Goal: Task Accomplishment & Management: Complete application form

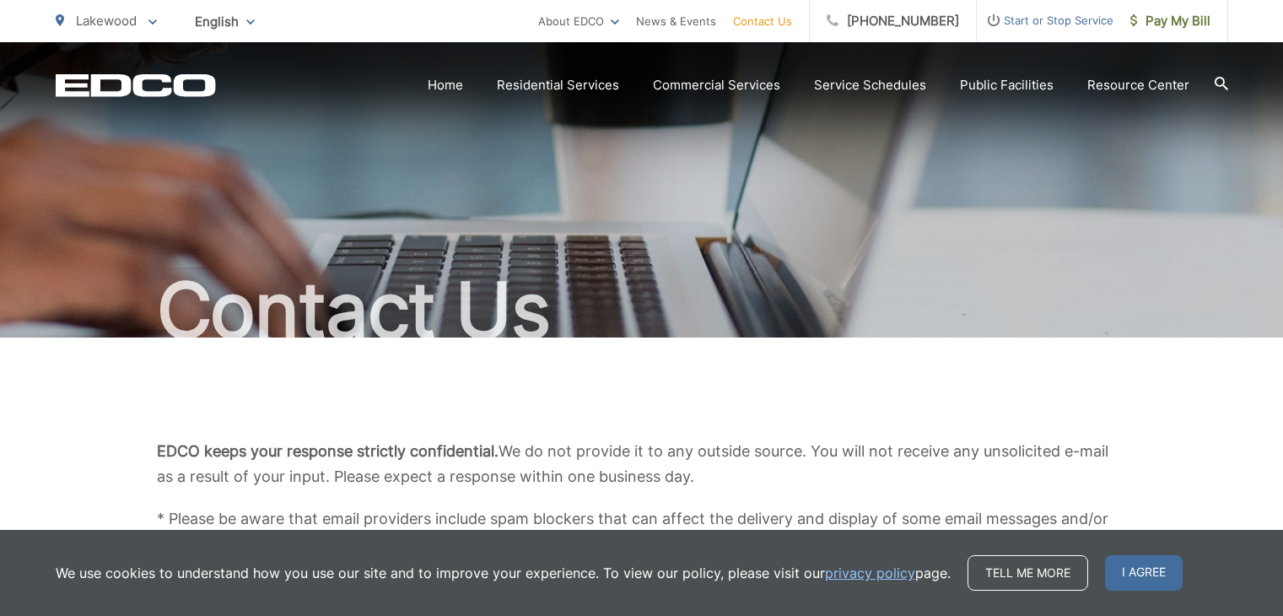
scroll to position [422, 0]
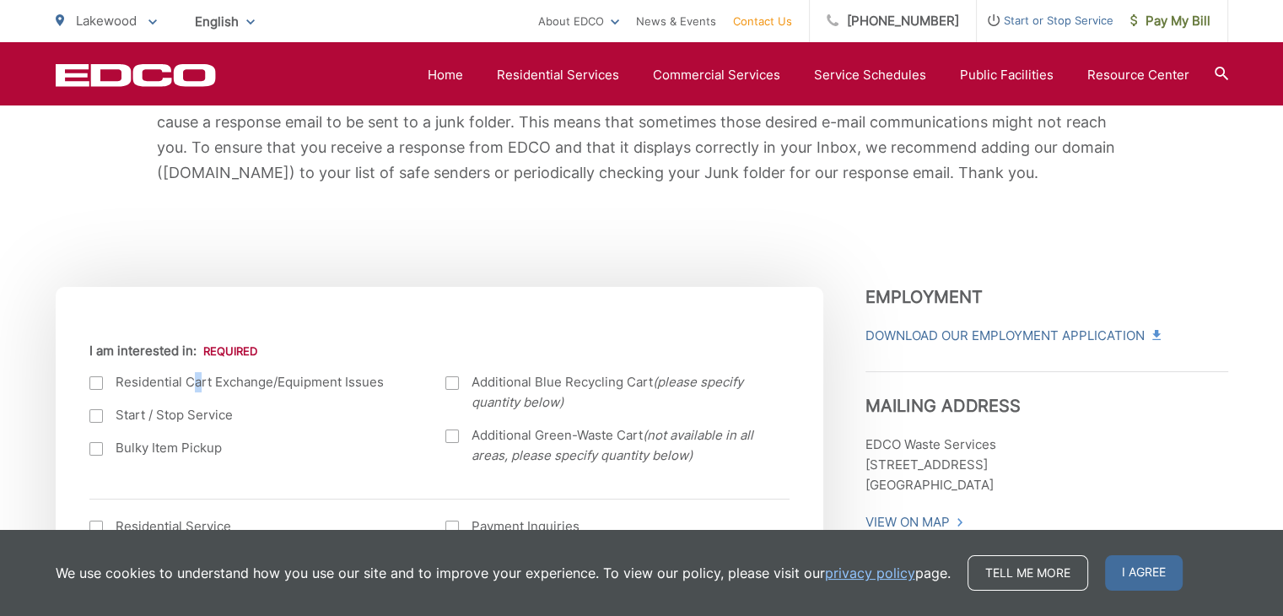
click at [196, 379] on label "Residential Cart Exchange/Equipment Issues" at bounding box center [250, 382] width 323 height 20
click at [142, 382] on label "Residential Cart Exchange/Equipment Issues" at bounding box center [250, 382] width 323 height 20
click at [0, 0] on input "I am interested in:" at bounding box center [0, 0] width 0 height 0
click at [188, 383] on label "Residential Cart Exchange/Equipment Issues" at bounding box center [250, 382] width 323 height 20
click at [0, 0] on input "I am interested in:" at bounding box center [0, 0] width 0 height 0
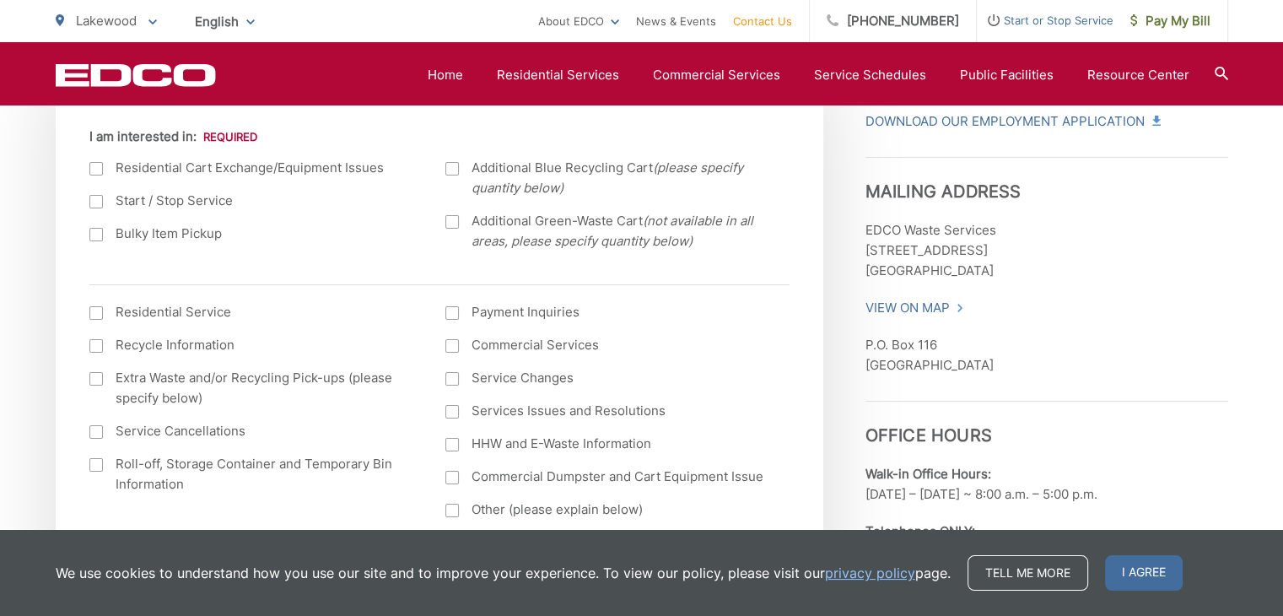
scroll to position [759, 0]
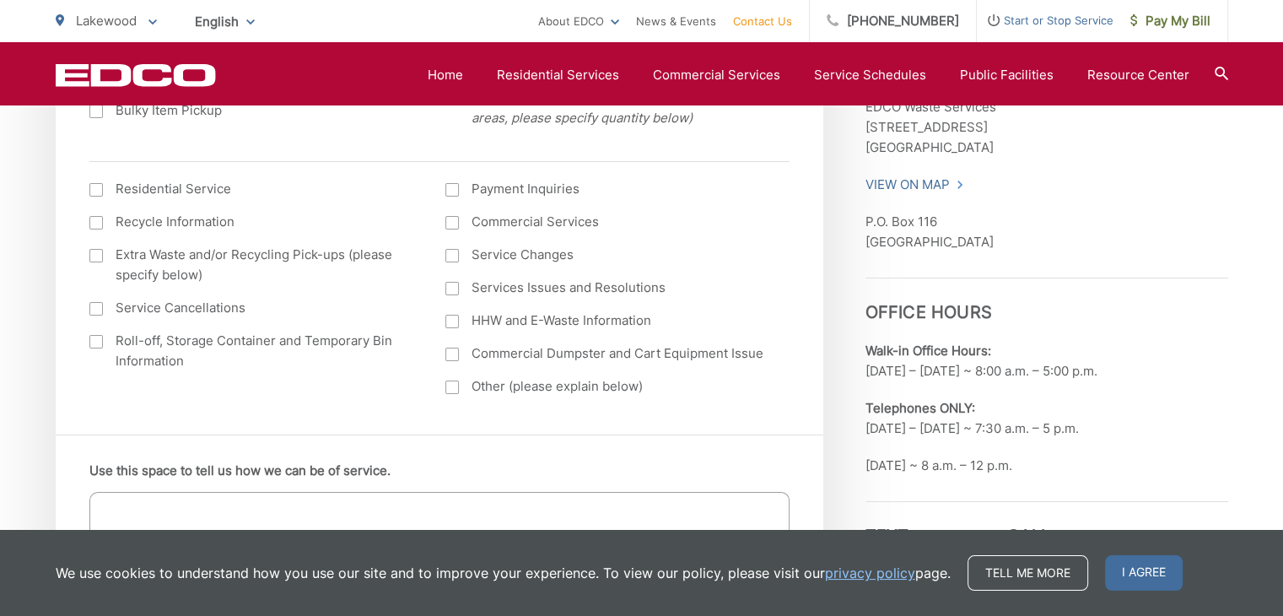
click at [165, 259] on label "Extra Waste and/or Recycling Pick-ups (please specify below)" at bounding box center [250, 265] width 323 height 40
click at [0, 0] on input "Extra Waste and/or Recycling Pick-ups (please specify below)" at bounding box center [0, 0] width 0 height 0
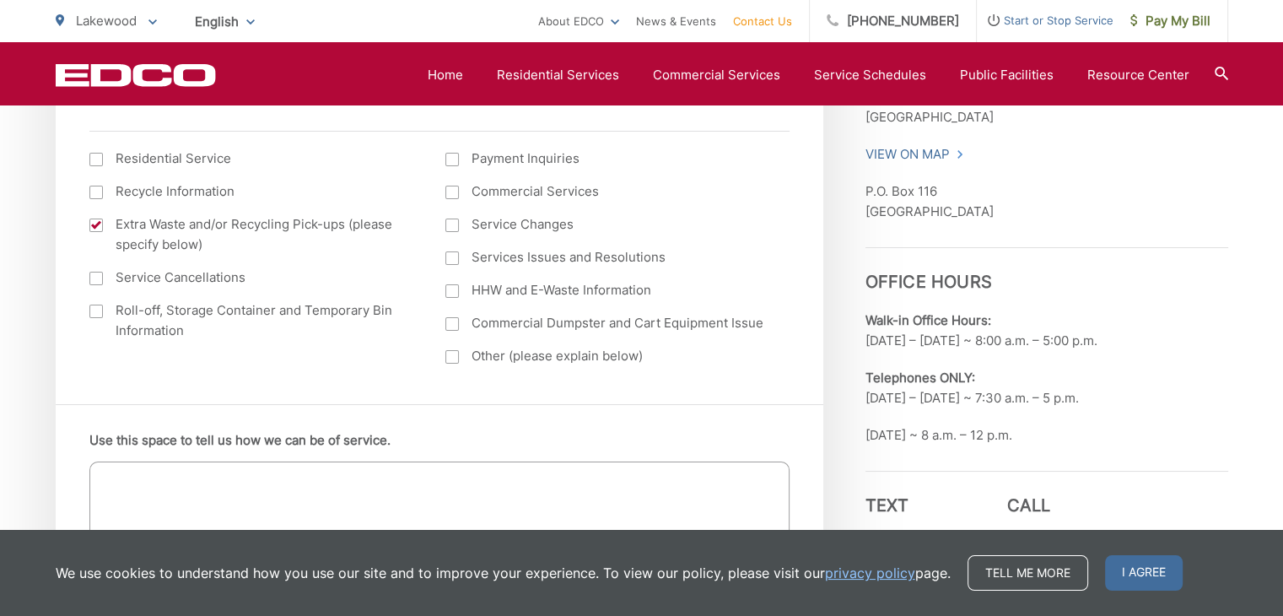
scroll to position [843, 0]
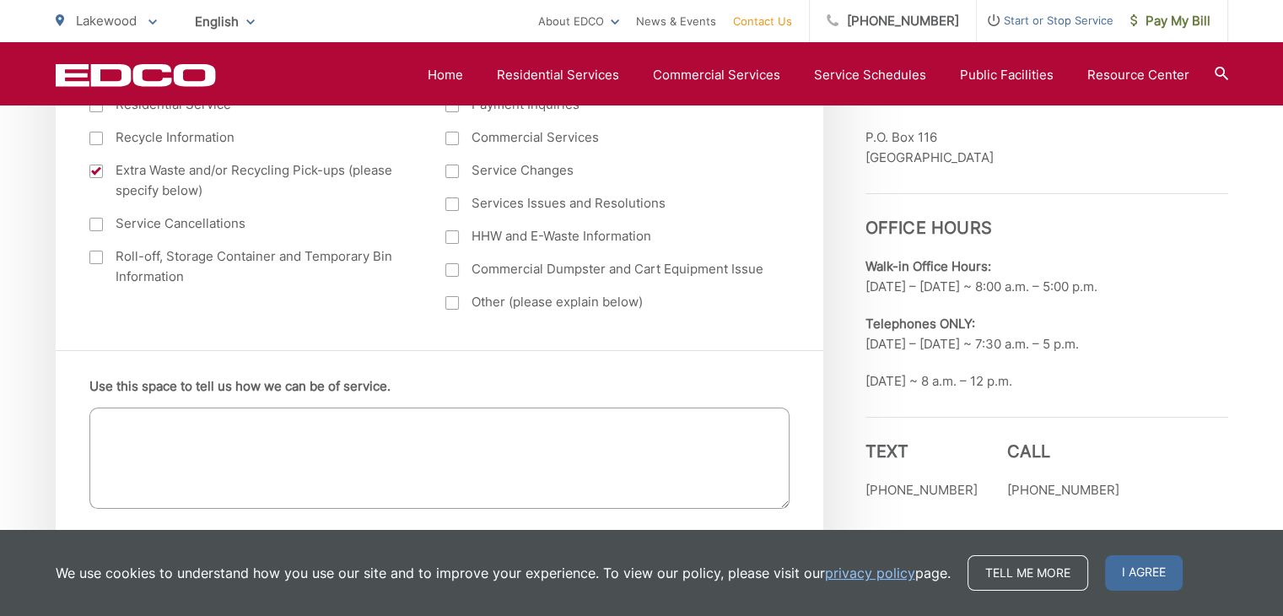
click at [216, 264] on label "Roll-off, Storage Container and Temporary Bin Information" at bounding box center [250, 266] width 323 height 40
click at [0, 0] on input "Roll-off, Storage Container and Temporary Bin Information" at bounding box center [0, 0] width 0 height 0
drag, startPoint x: 184, startPoint y: 268, endPoint x: 165, endPoint y: 256, distance: 22.0
click at [165, 256] on label "Roll-off, Storage Container and Temporary Bin Information" at bounding box center [250, 266] width 323 height 40
click at [246, 271] on label "Roll-off, Storage Container and Temporary Bin Information" at bounding box center [250, 266] width 323 height 40
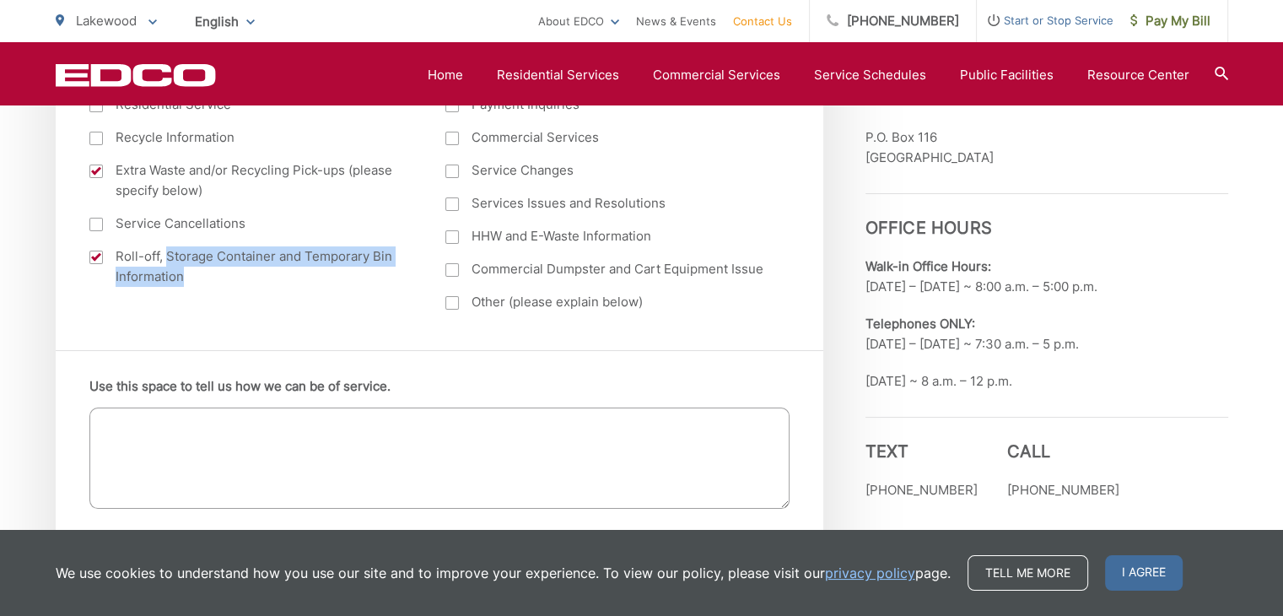
click at [0, 0] on input "Roll-off, Storage Container and Temporary Bin Information" at bounding box center [0, 0] width 0 height 0
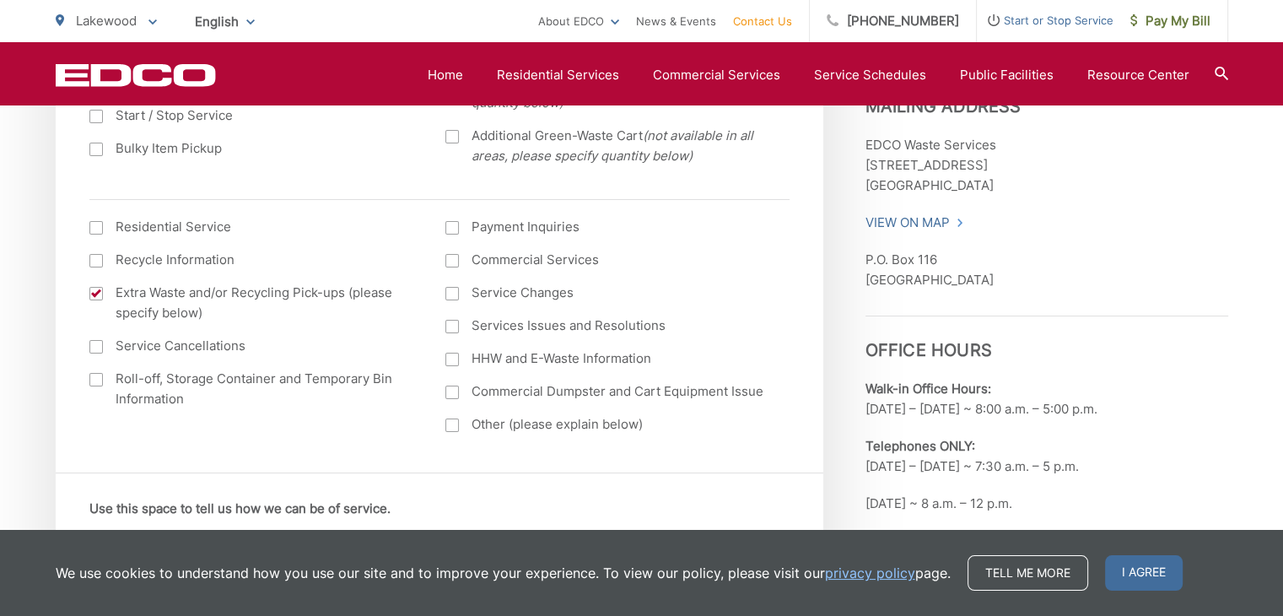
scroll to position [730, 0]
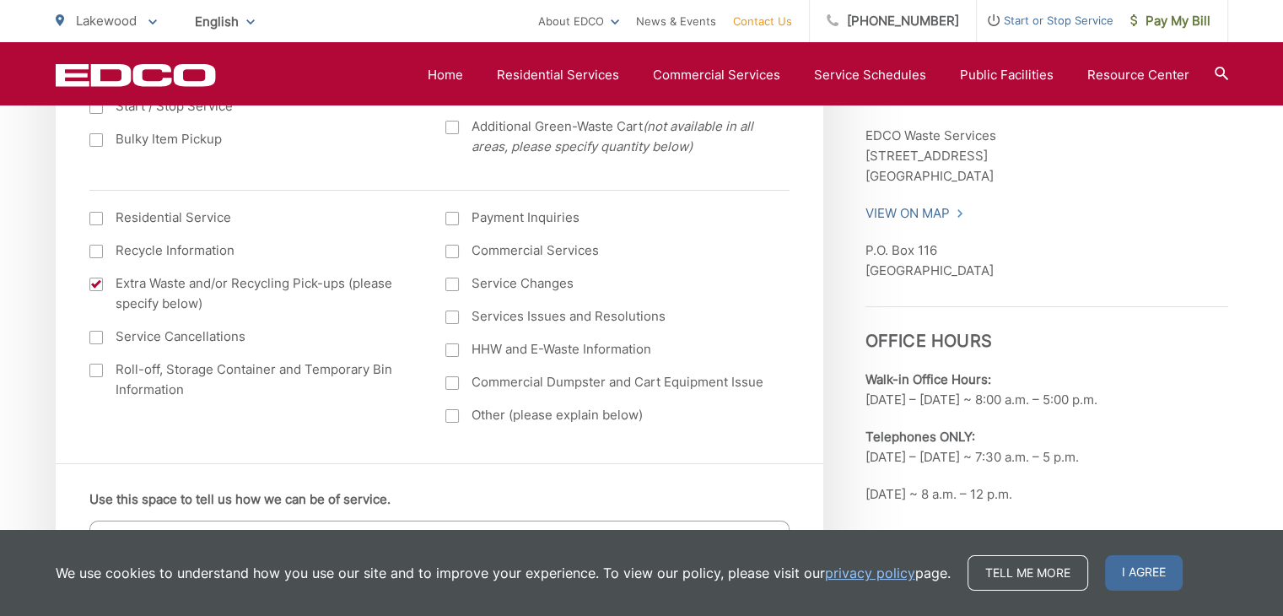
click at [455, 383] on div at bounding box center [451, 382] width 13 height 13
click at [0, 0] on input "Commercial Dumpster and Cart Equipment Issue" at bounding box center [0, 0] width 0 height 0
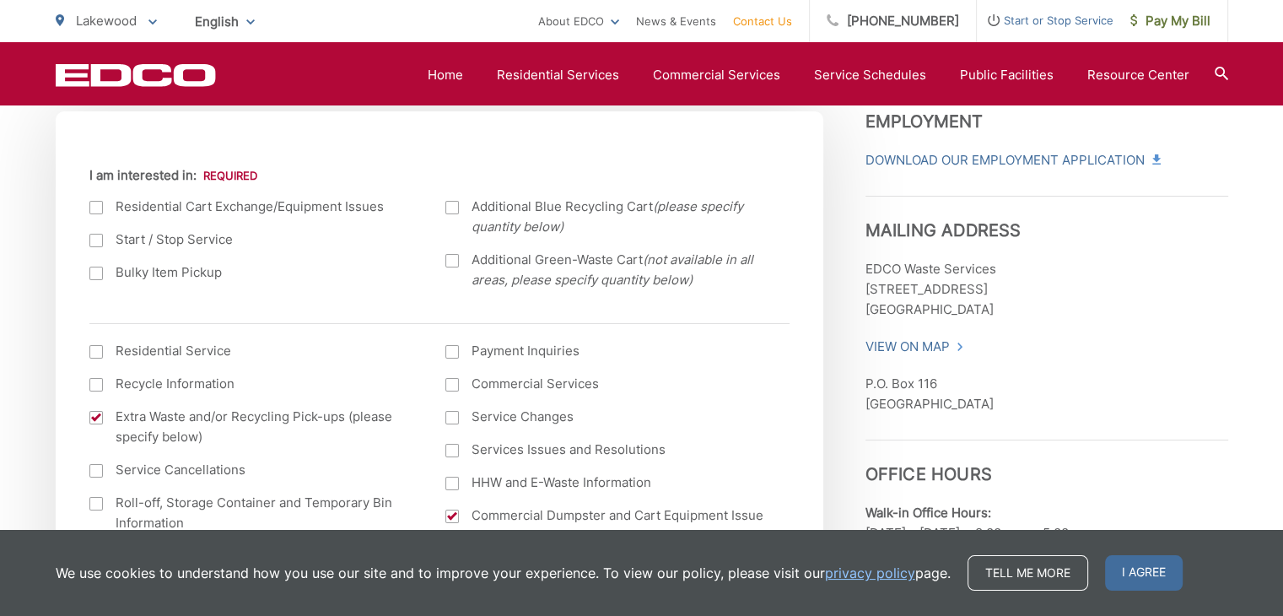
scroll to position [562, 0]
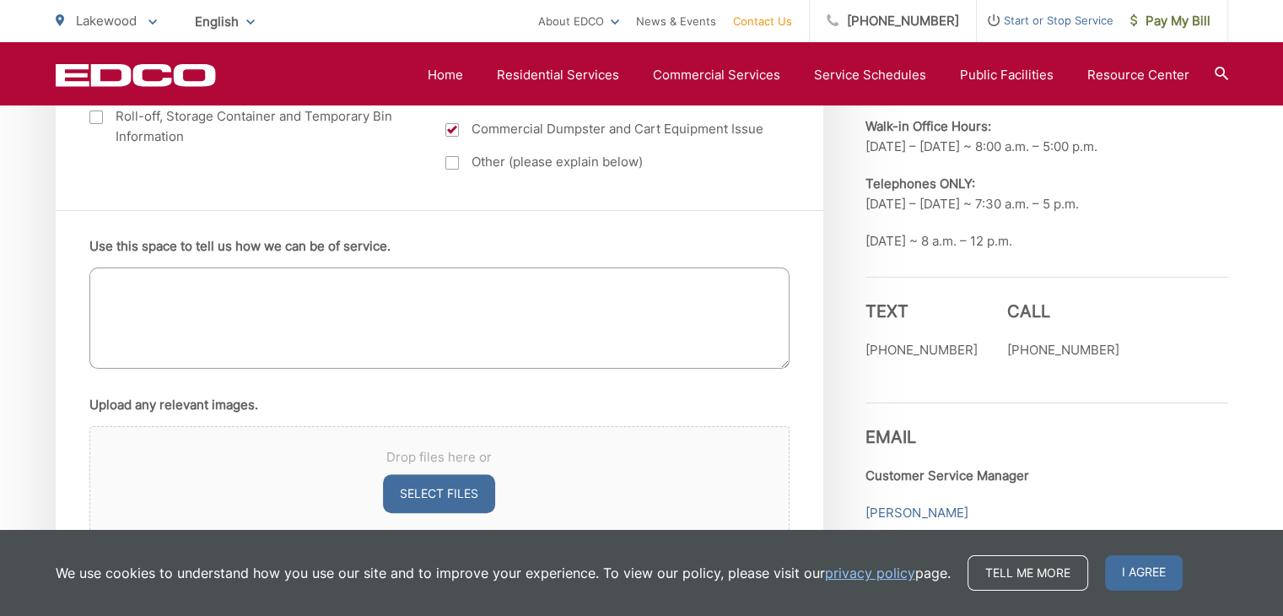
click at [221, 328] on textarea "Use this space to tell us how we can be of service." at bounding box center [439, 317] width 700 height 101
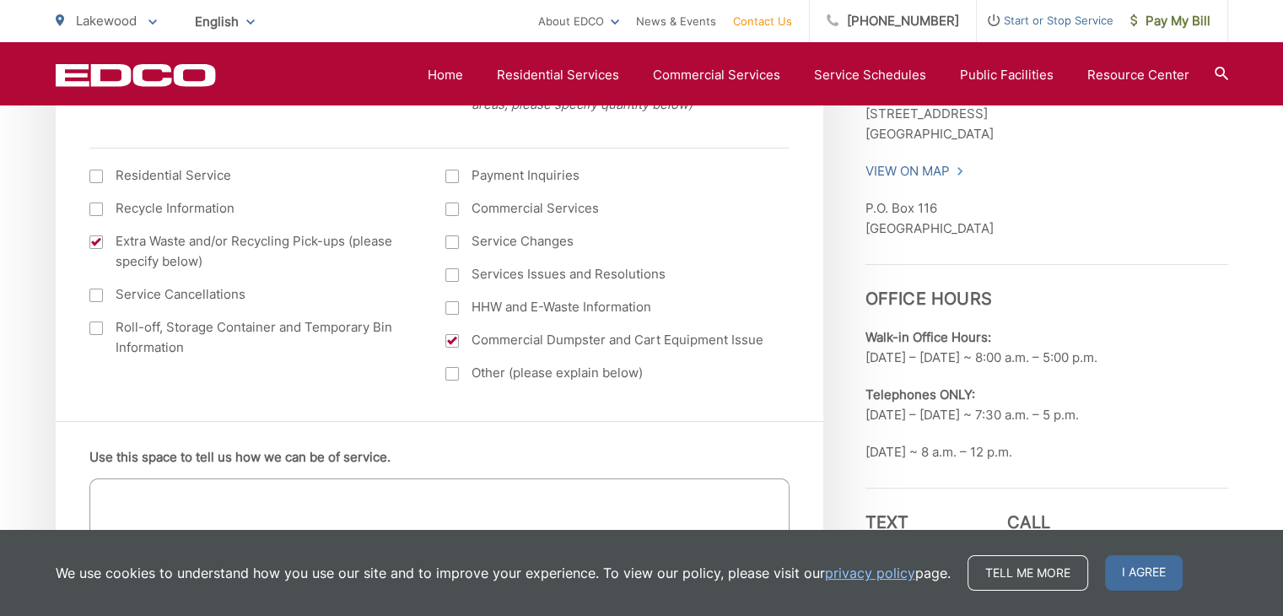
scroll to position [899, 0]
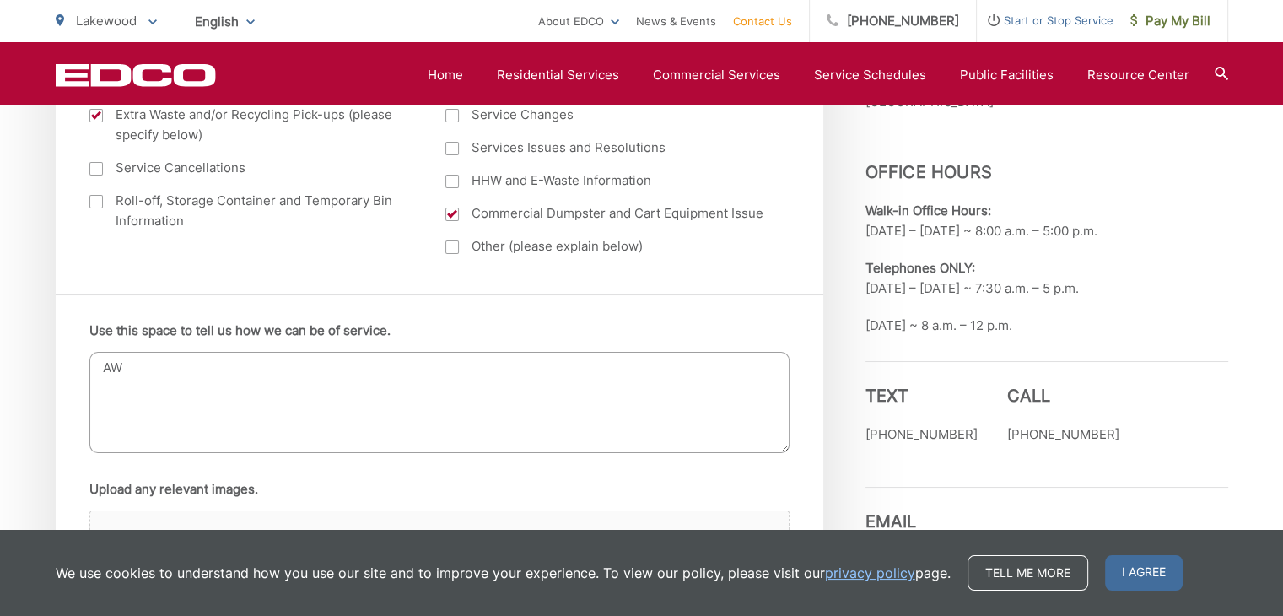
type textarea "A"
type textarea "J"
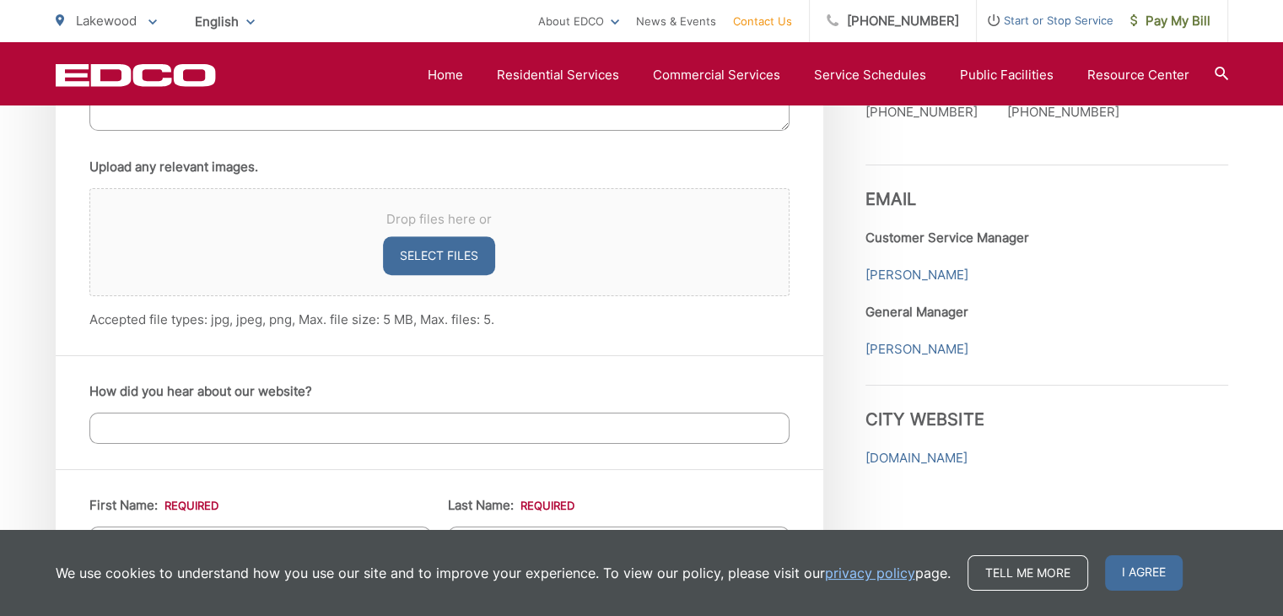
scroll to position [1222, 0]
type textarea "Recently moved in and have lots of empty cardboard boxes that need to be recycl…"
click at [388, 443] on div "How did you hear about our website?" at bounding box center [439, 411] width 767 height 114
click at [390, 416] on input "How did you hear about our website?" at bounding box center [439, 426] width 700 height 31
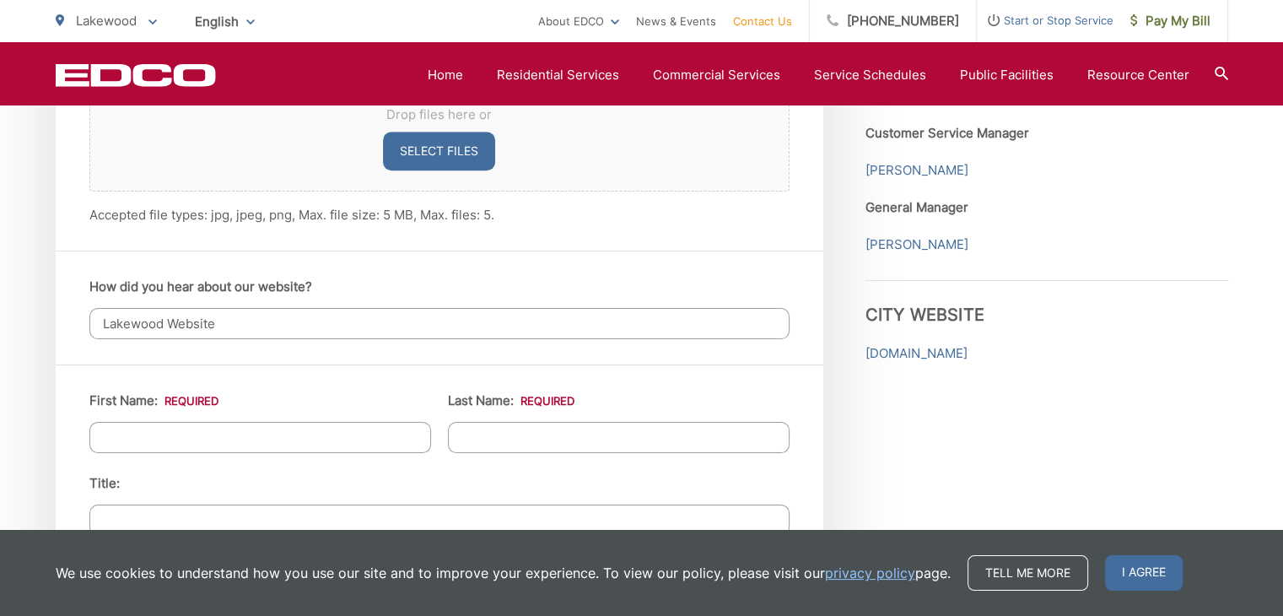
scroll to position [1326, 0]
type input "Lakewood Website"
click at [316, 432] on input "First Name: *" at bounding box center [260, 436] width 342 height 31
type input "Grant"
click at [516, 436] on input "Last Name: *" at bounding box center [619, 436] width 342 height 31
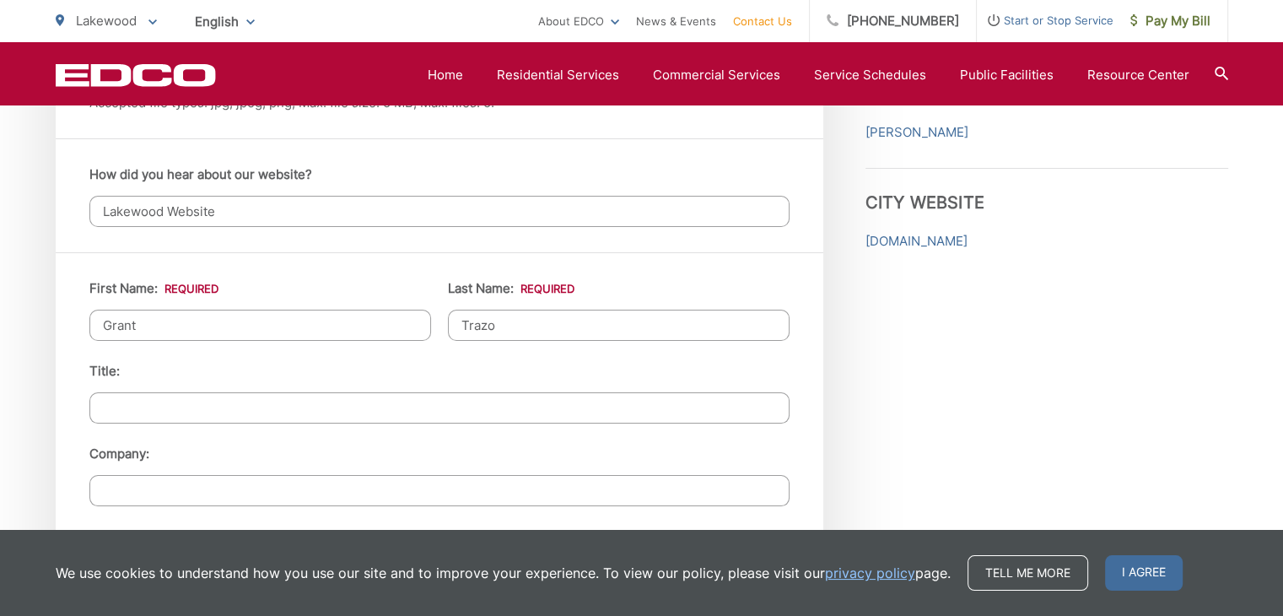
scroll to position [1442, 0]
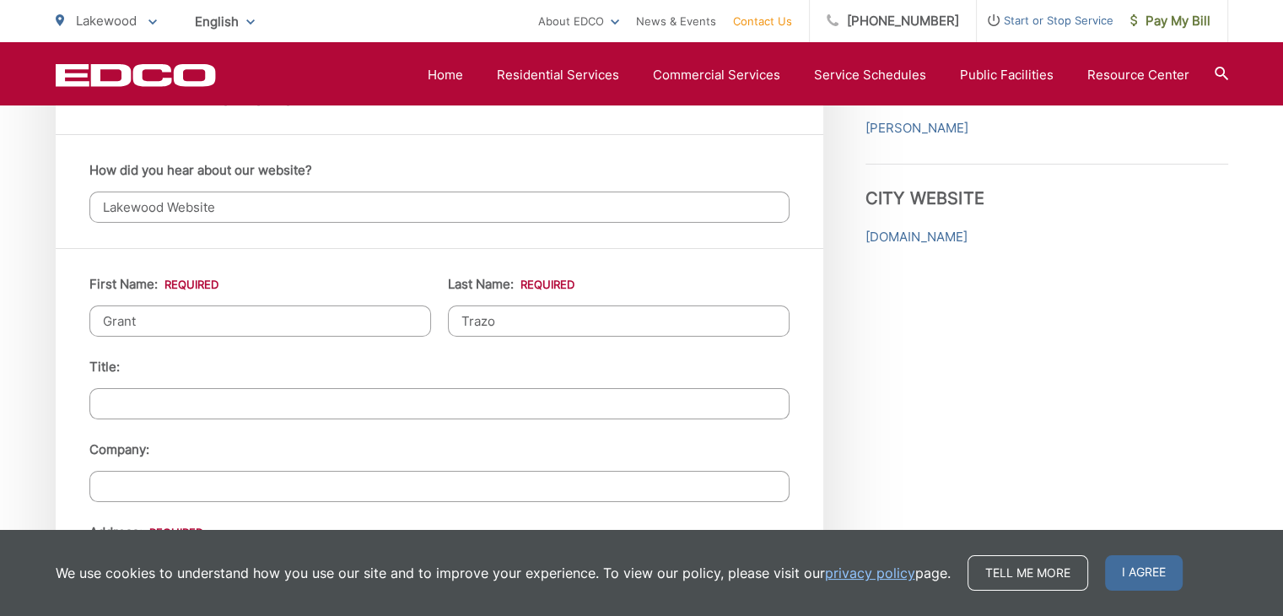
type input "Trazo"
click at [462, 402] on input "Title:" at bounding box center [439, 403] width 700 height 31
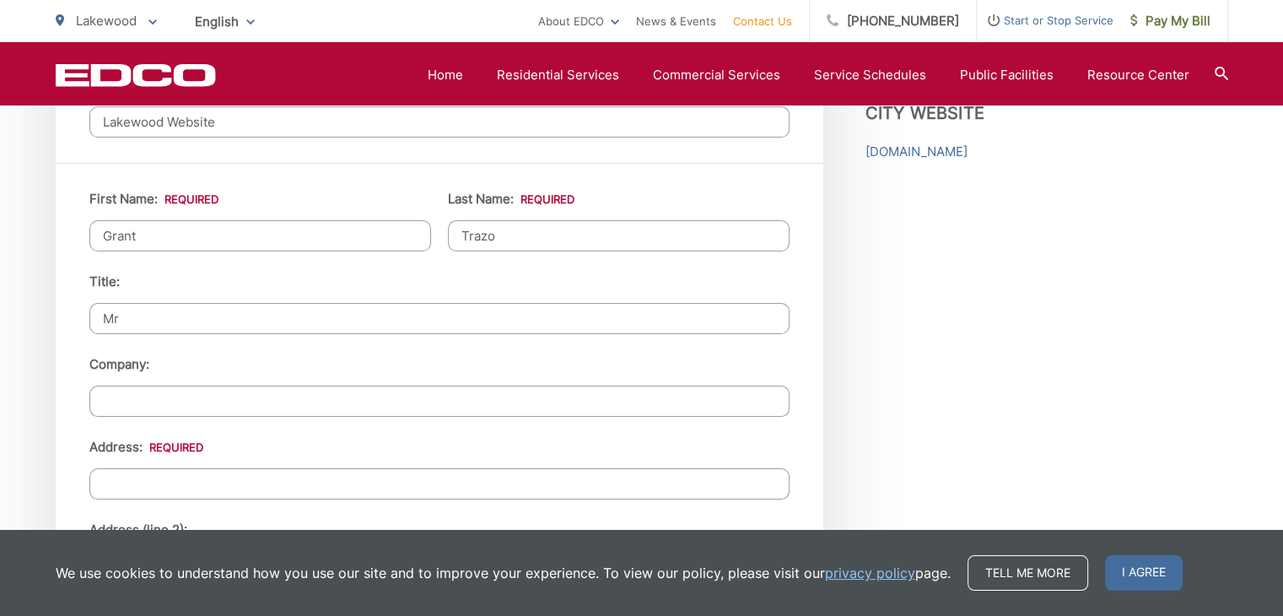
type input "Mr"
click at [428, 398] on input "Company:" at bounding box center [439, 400] width 700 height 31
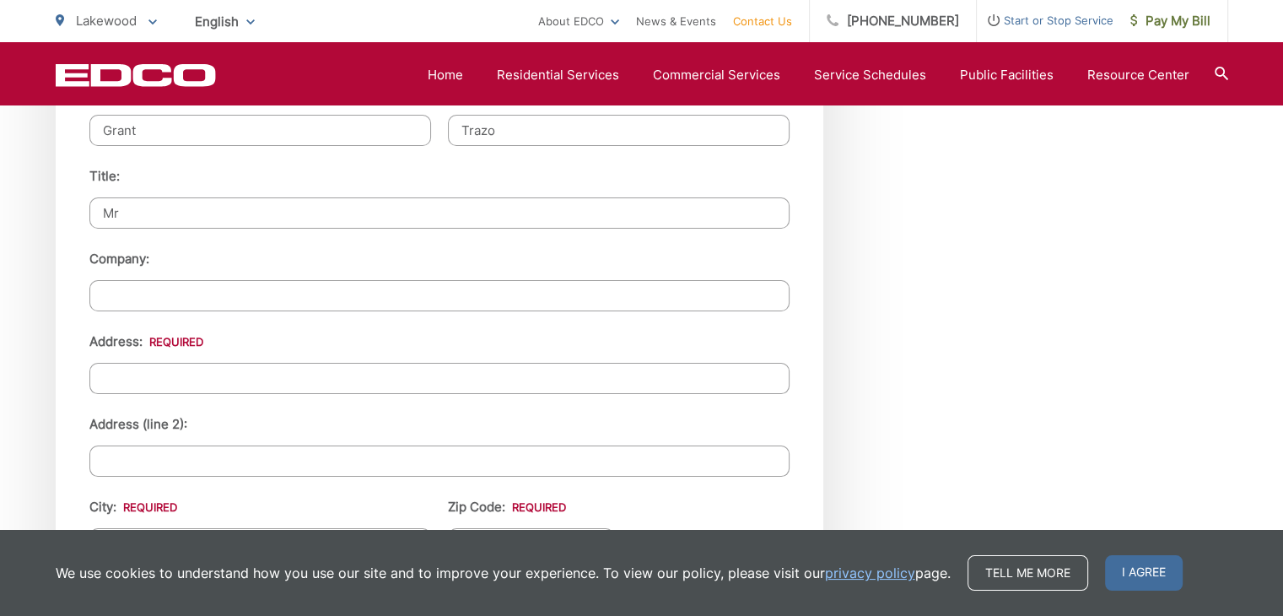
scroll to position [1637, 0]
click at [415, 377] on input "Address: *" at bounding box center [439, 373] width 700 height 31
click at [513, 368] on input "Address: *" at bounding box center [439, 373] width 700 height 31
paste input "[STREET_ADDRESS]"
drag, startPoint x: 99, startPoint y: 376, endPoint x: 110, endPoint y: 373, distance: 12.3
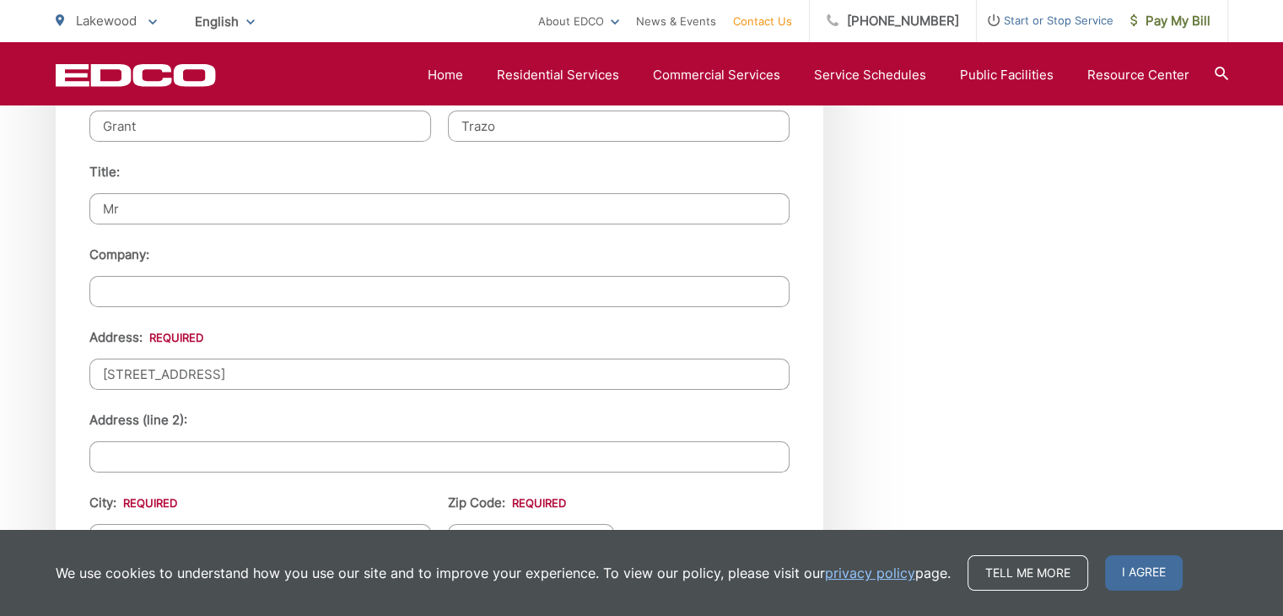
click at [101, 376] on input "[STREET_ADDRESS]" at bounding box center [439, 373] width 700 height 31
click at [111, 369] on input "[STREET_ADDRESS]" at bounding box center [439, 373] width 700 height 31
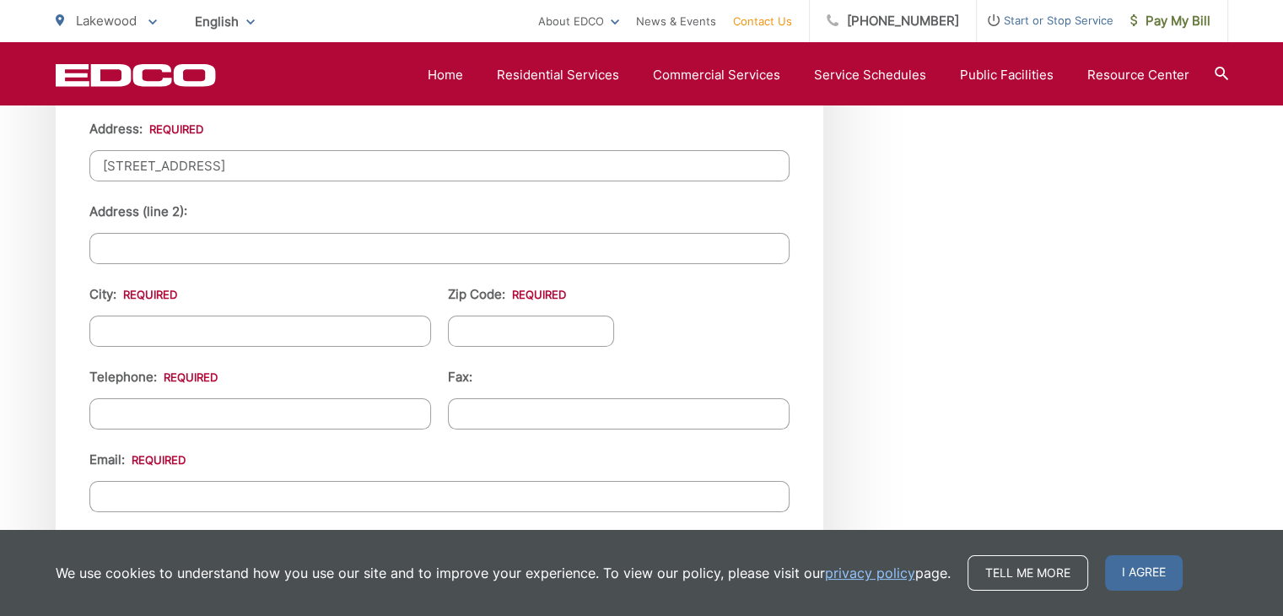
scroll to position [1890, 0]
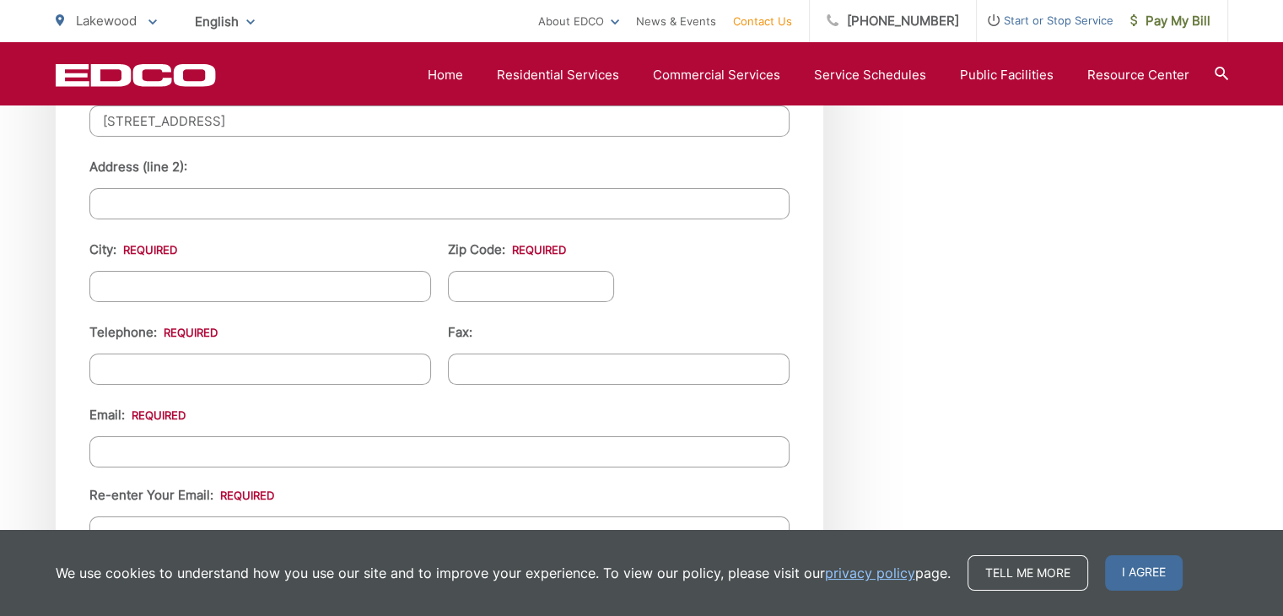
type input "[STREET_ADDRESS]"
click at [208, 284] on input "City: *" at bounding box center [260, 286] width 342 height 31
type input "Lakewood"
click at [414, 315] on ul "First Name: * [PERSON_NAME] Last Name: * Trazo Title: Mr [PERSON_NAME]: Address…" at bounding box center [439, 224] width 700 height 796
click at [499, 271] on input "Zip Code: *" at bounding box center [531, 286] width 167 height 31
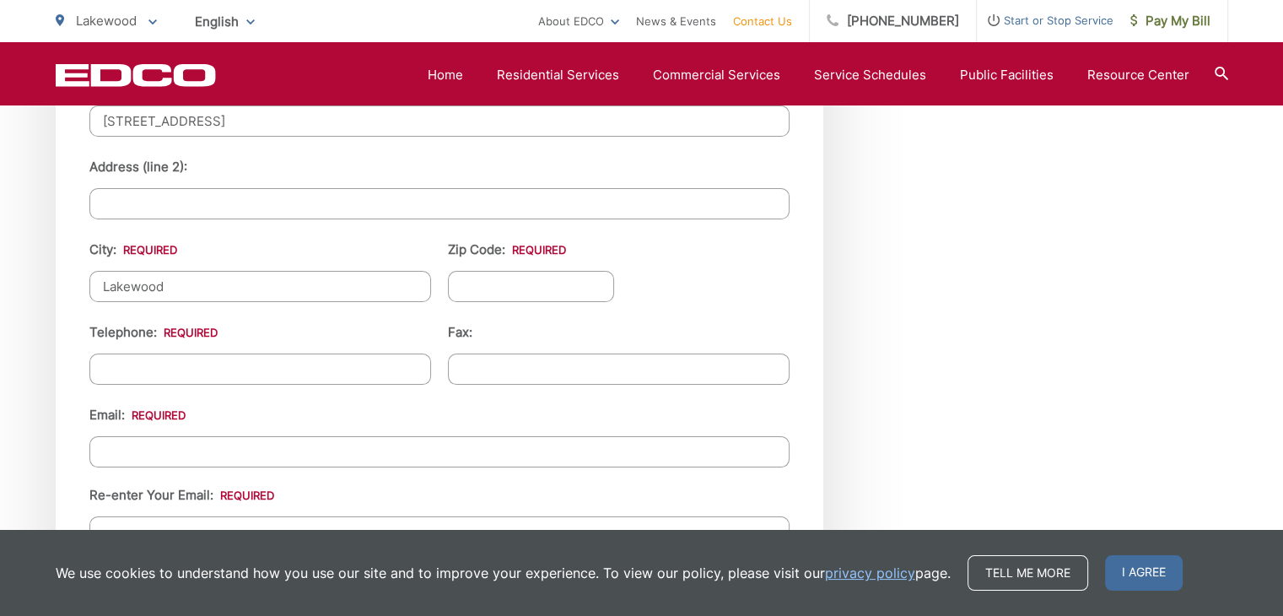
drag, startPoint x: 313, startPoint y: 117, endPoint x: 452, endPoint y: 106, distance: 139.6
click at [452, 106] on input "[STREET_ADDRESS]" at bounding box center [439, 120] width 700 height 31
click at [511, 278] on input "Zip Code: *" at bounding box center [531, 286] width 167 height 31
paste input "90713-3040"
type input "90713-3040"
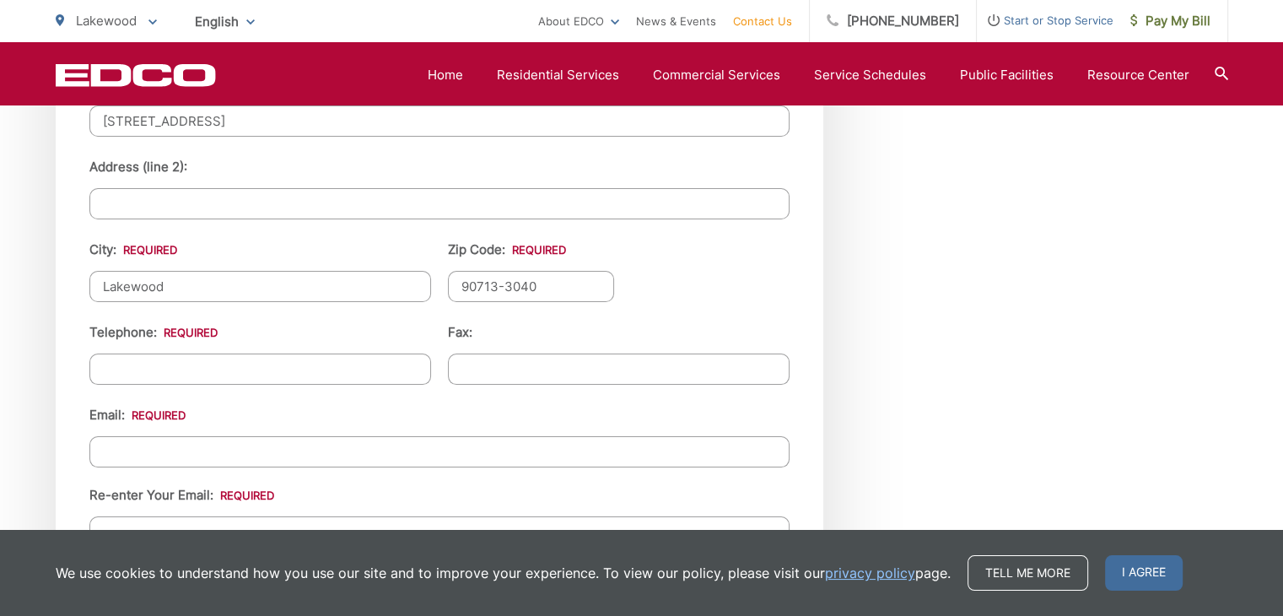
click at [718, 281] on ul "First Name: * [PERSON_NAME] Last Name: * Trazo Title: Mr [PERSON_NAME]: Address…" at bounding box center [439, 224] width 700 height 796
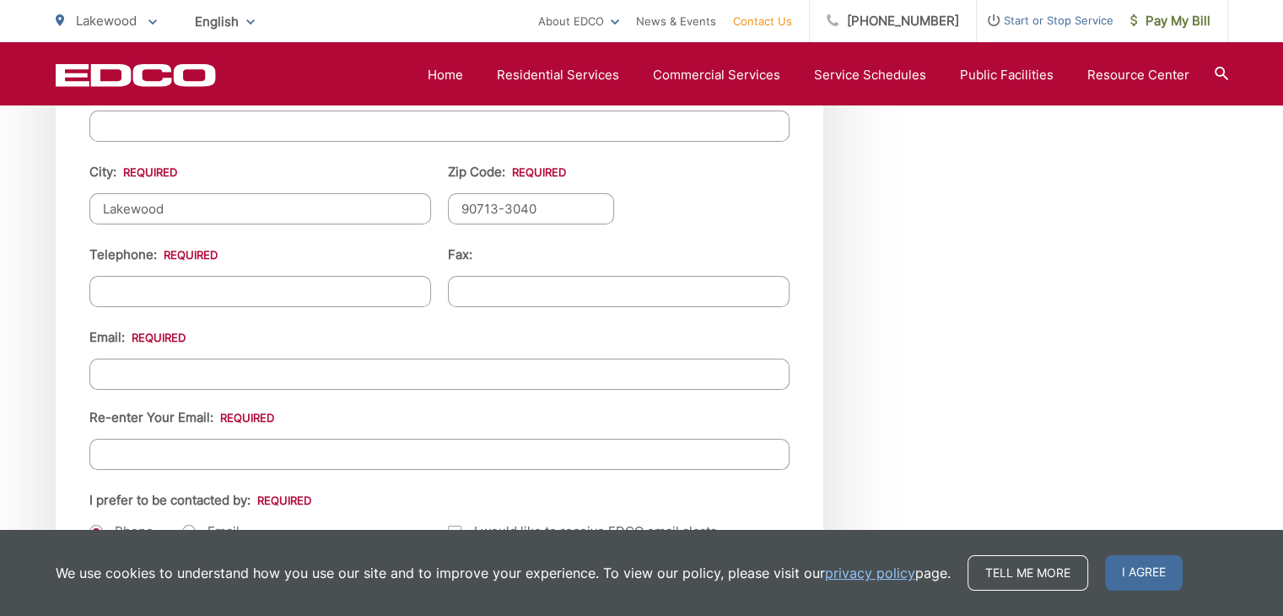
scroll to position [1805, 0]
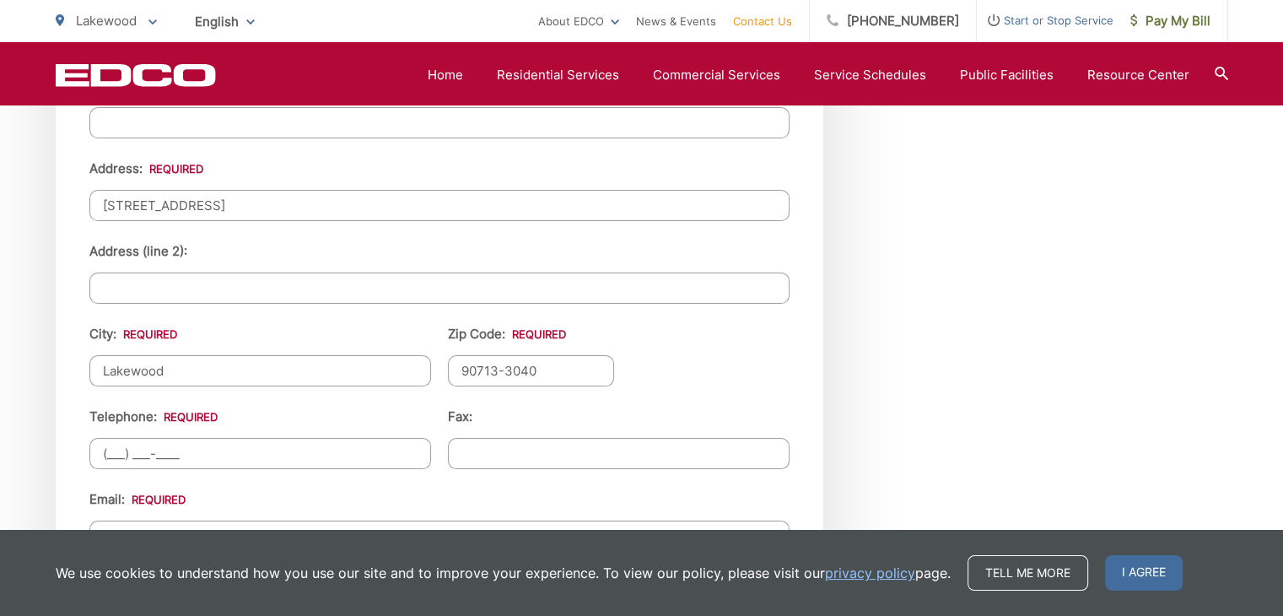
click at [183, 451] on input "(___) ___-____" at bounding box center [260, 453] width 342 height 31
type input "[PHONE_NUMBER]"
type input "[EMAIL_ADDRESS][DOMAIN_NAME]"
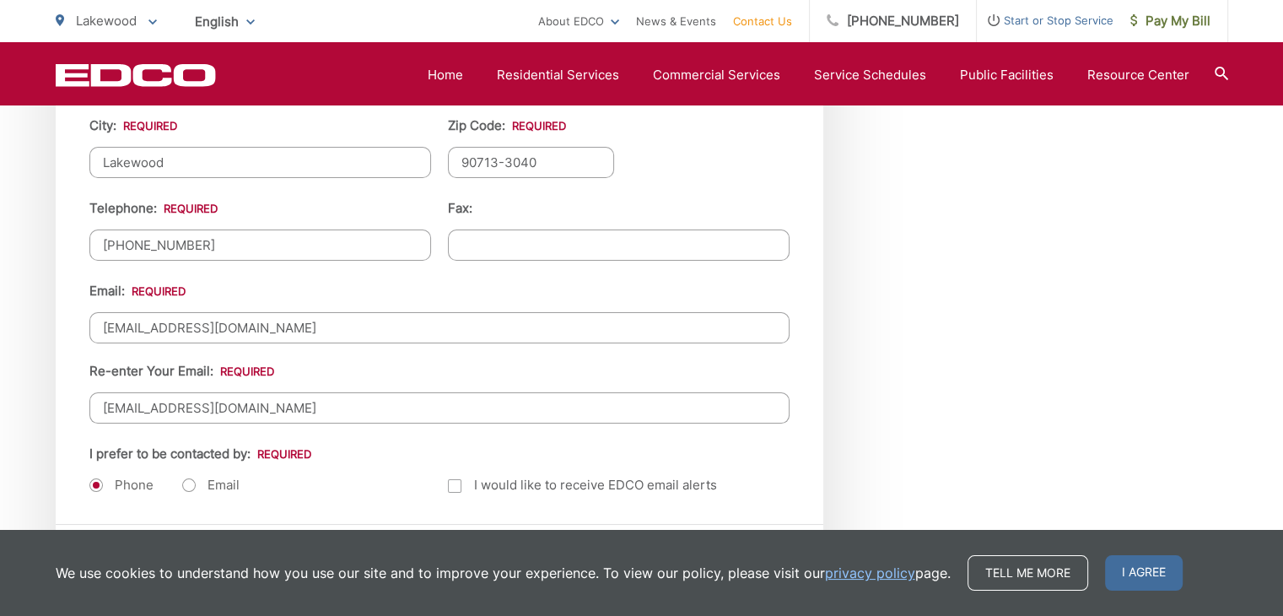
scroll to position [2058, 0]
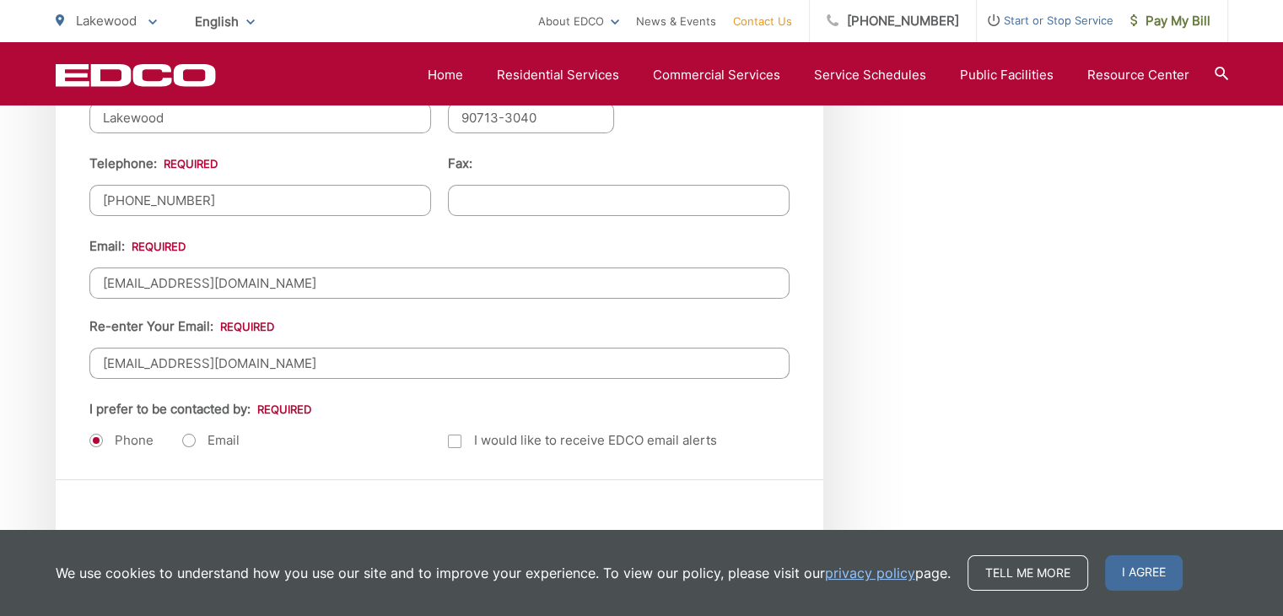
click at [411, 335] on div "Email: [EMAIL_ADDRESS][DOMAIN_NAME] Re-enter Your Email: [EMAIL_ADDRESS][DOMAIN…" at bounding box center [439, 307] width 700 height 143
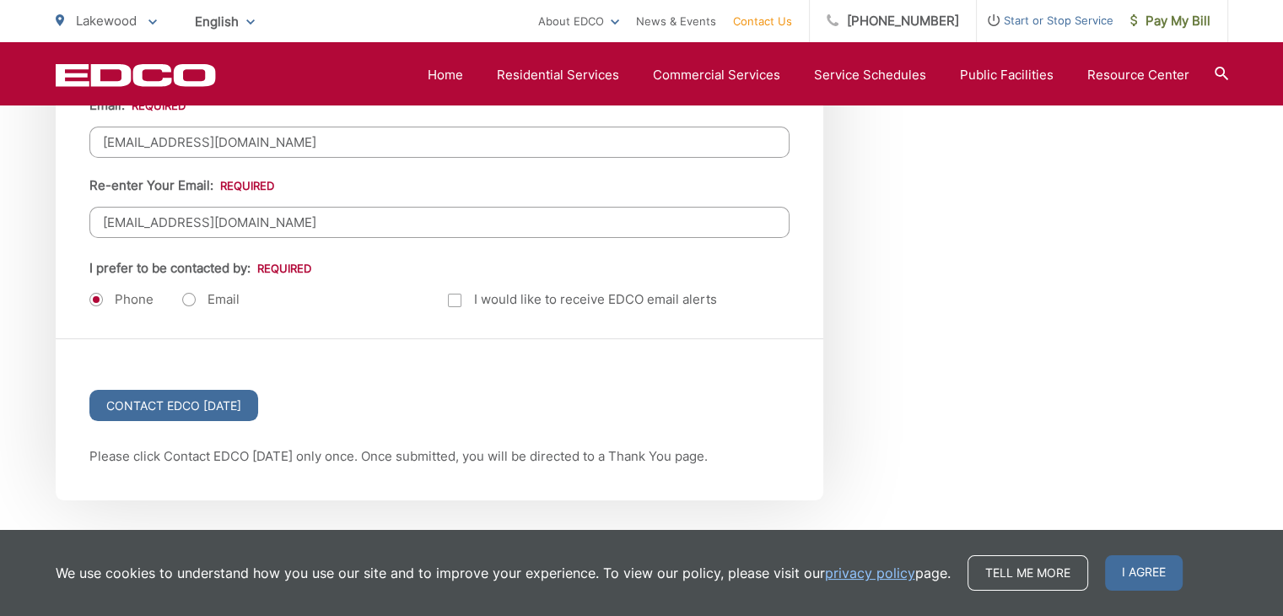
scroll to position [2227, 0]
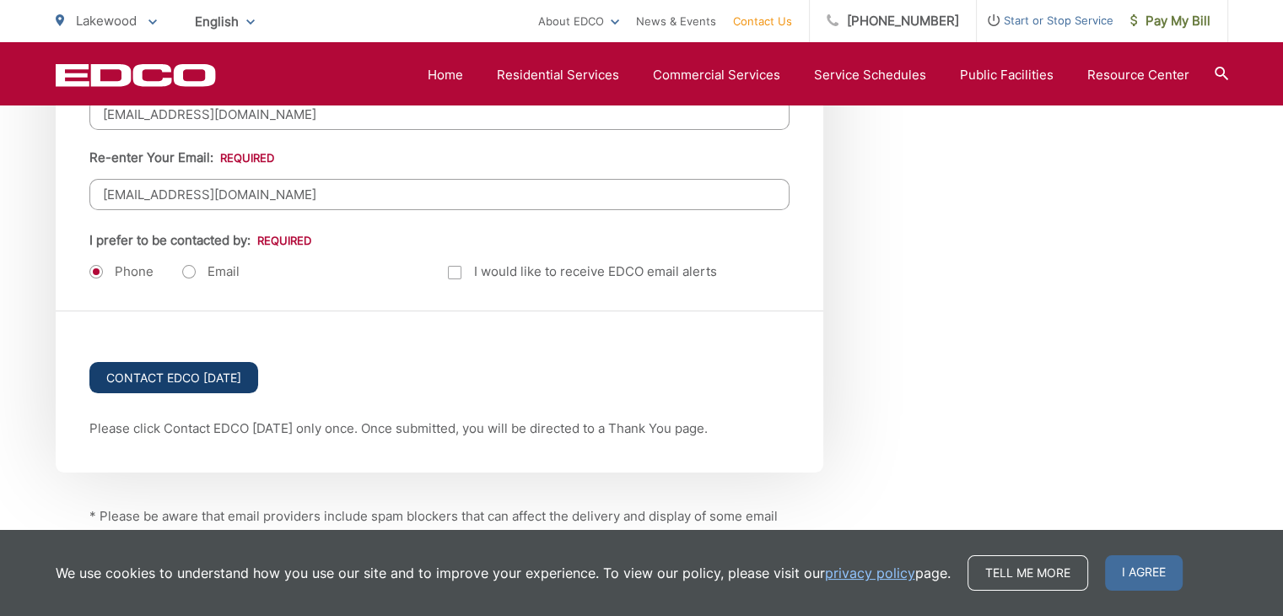
click at [203, 372] on input "Contact EDCO [DATE]" at bounding box center [173, 377] width 169 height 31
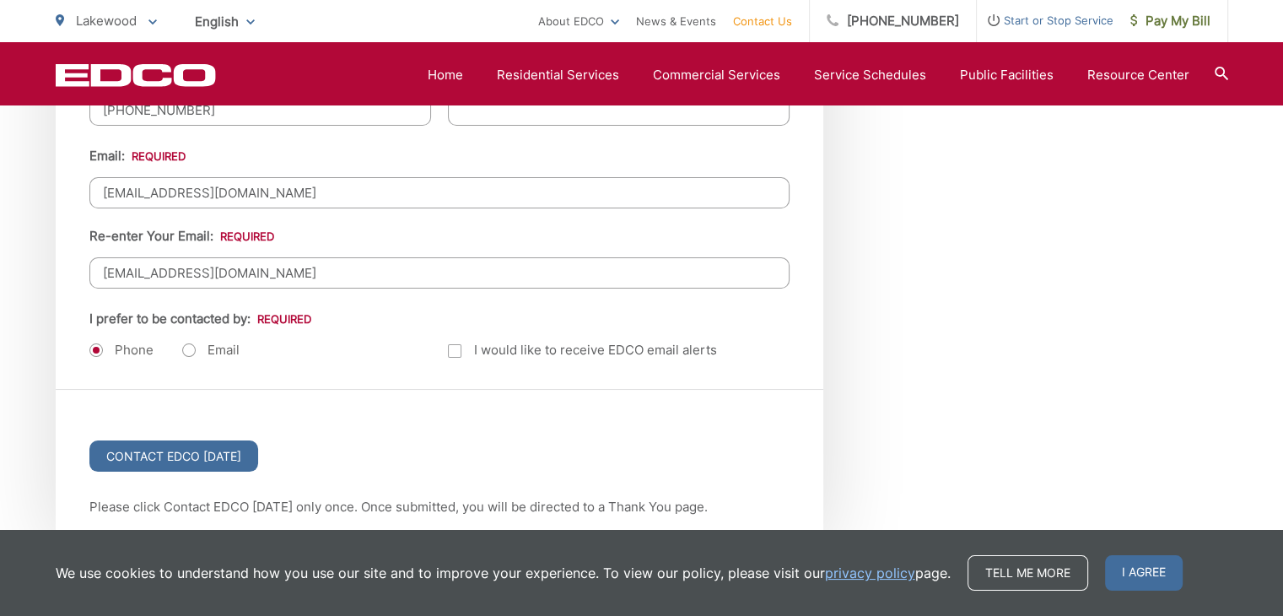
scroll to position [1805, 0]
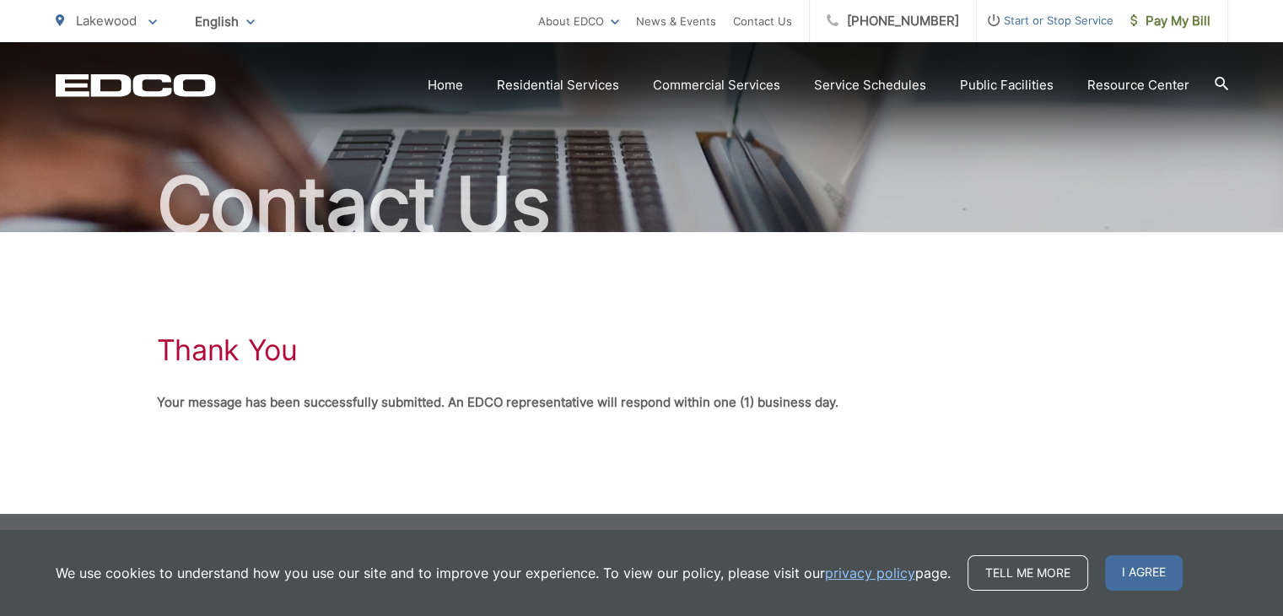
scroll to position [108, 0]
